Goal: Check status: Check status

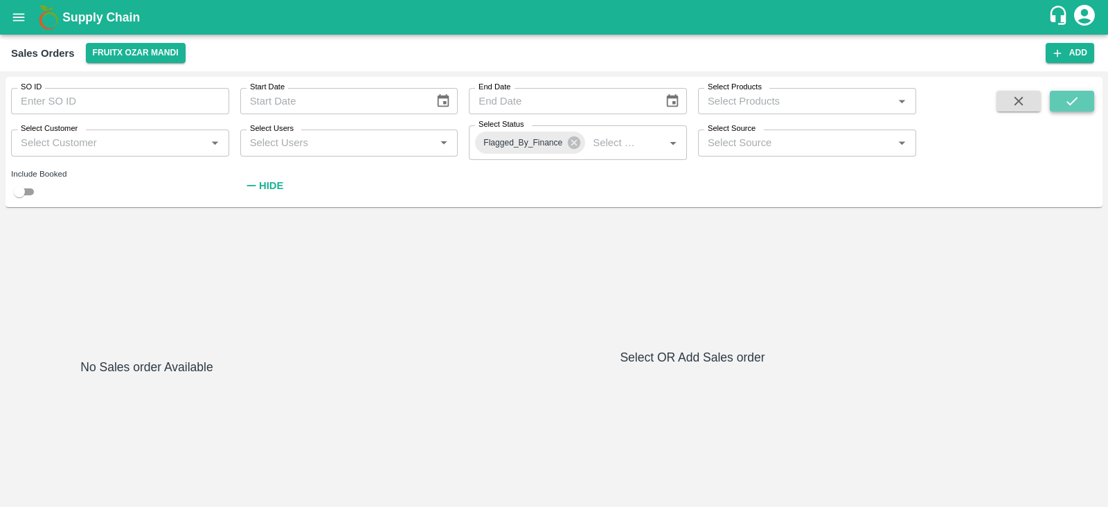
click at [1068, 97] on icon "submit" at bounding box center [1071, 100] width 15 height 15
click at [1072, 98] on icon "submit" at bounding box center [1071, 100] width 15 height 15
click at [577, 143] on icon at bounding box center [574, 142] width 12 height 12
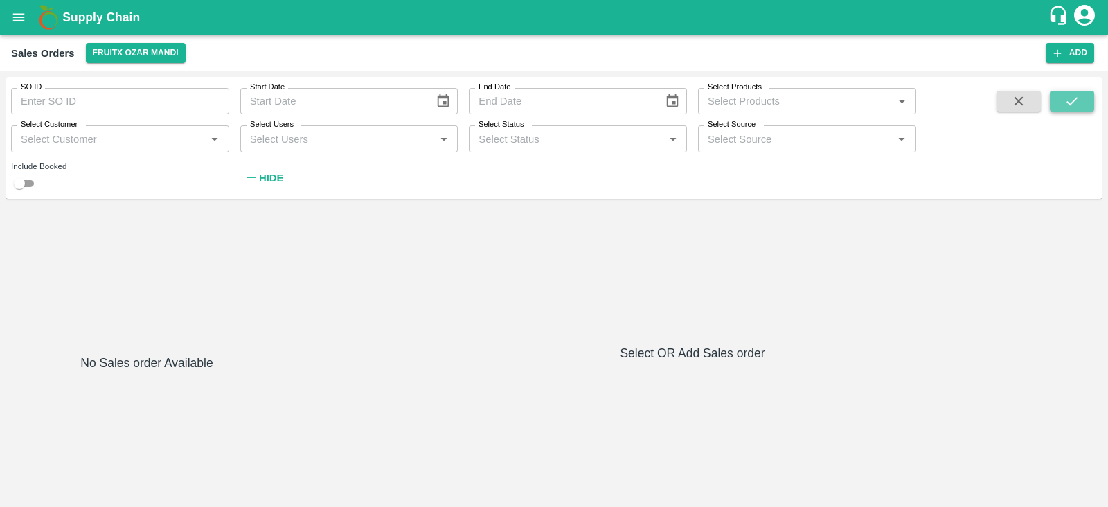
click at [1080, 95] on button "submit" at bounding box center [1071, 101] width 44 height 21
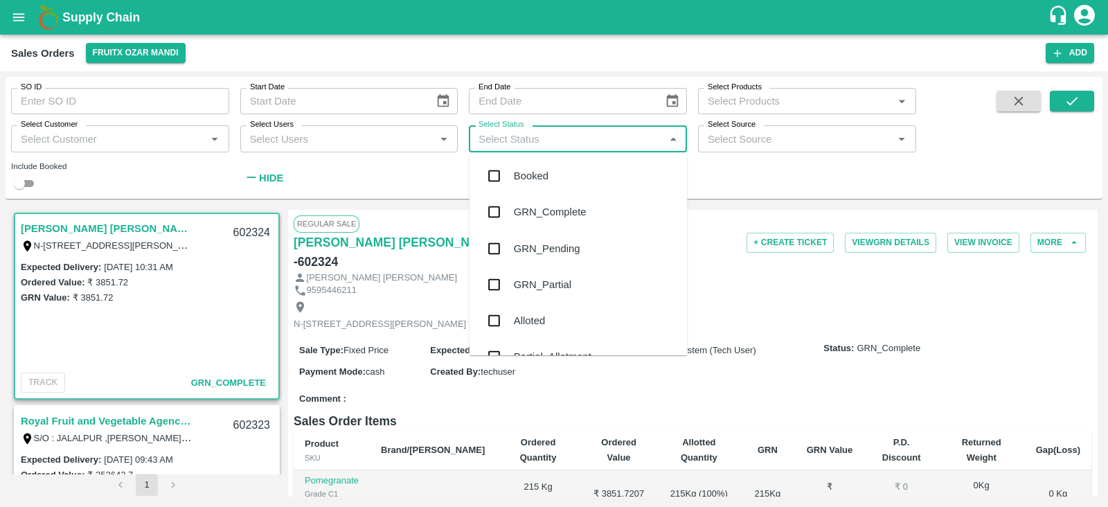
click at [556, 136] on input "Select Status" at bounding box center [566, 138] width 187 height 18
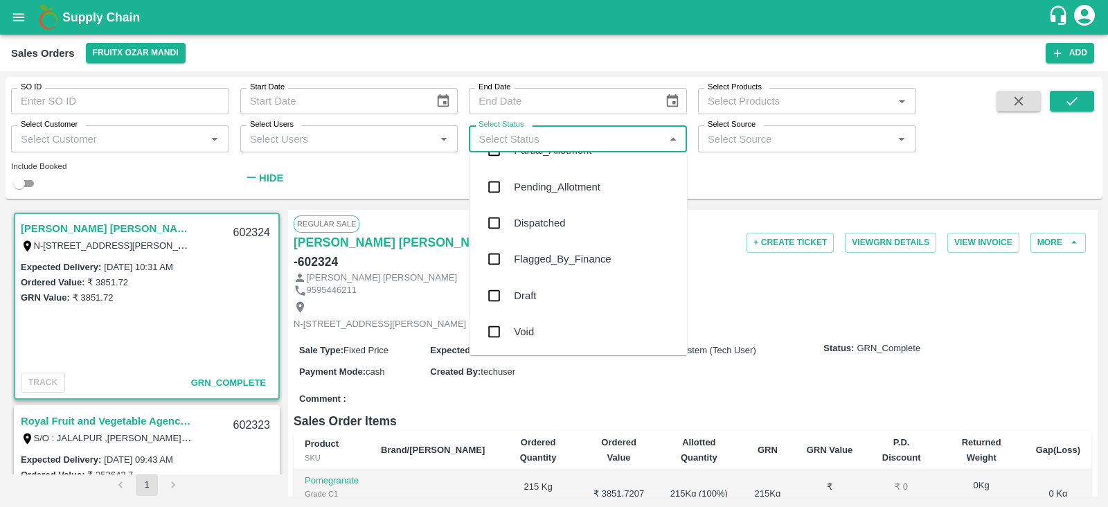
click at [542, 253] on div "Flagged_By_Finance" at bounding box center [562, 258] width 97 height 15
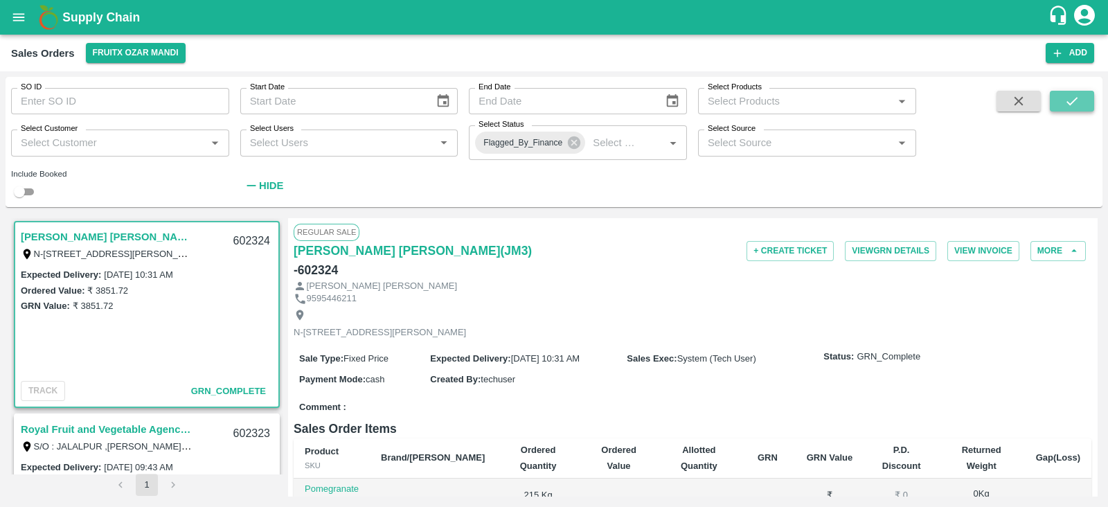
click at [1080, 96] on button "submit" at bounding box center [1071, 101] width 44 height 21
